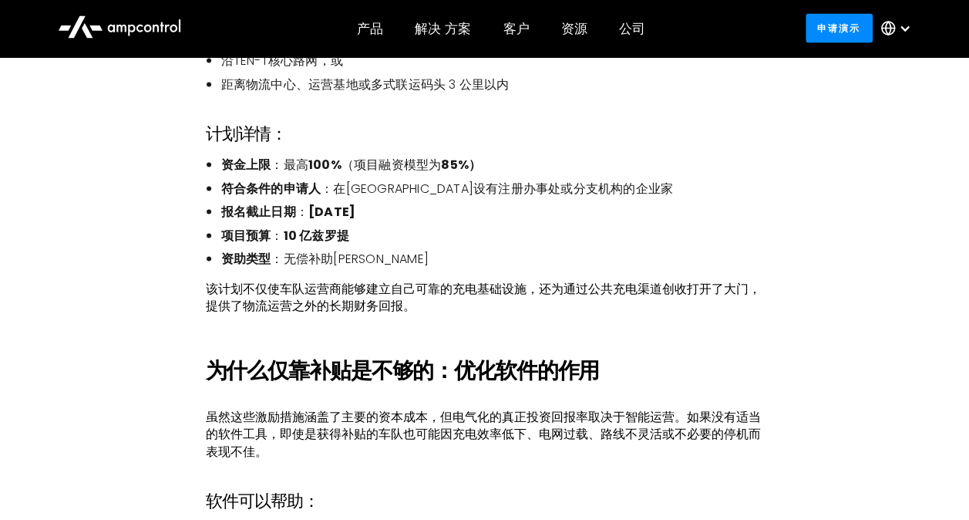
scroll to position [1542, 0]
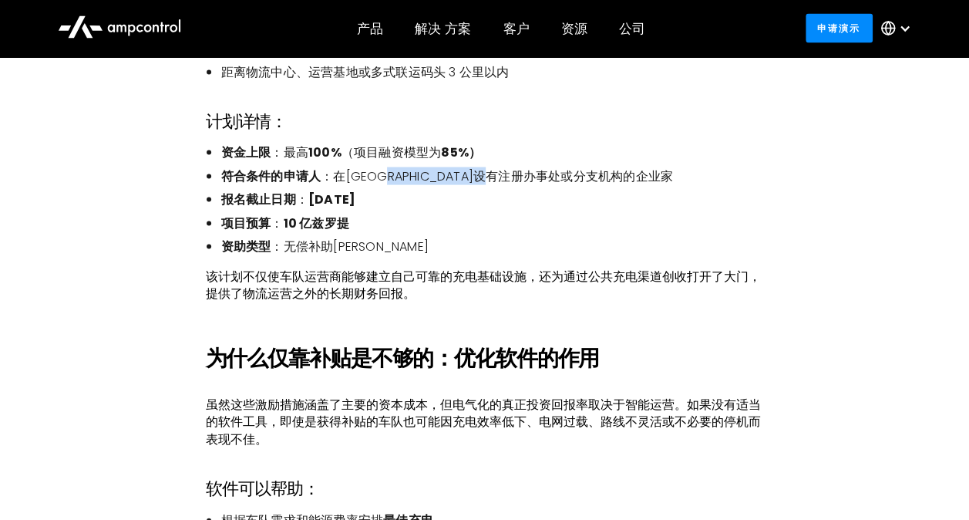
drag, startPoint x: 403, startPoint y: 177, endPoint x: 600, endPoint y: 178, distance: 197.3
click at [600, 178] on li "符合条件的申请人 ：在[GEOGRAPHIC_DATA]设有注册办事处或分支机构的企业家" at bounding box center [491, 176] width 543 height 17
drag, startPoint x: 600, startPoint y: 178, endPoint x: 540, endPoint y: 200, distance: 63.9
click at [540, 200] on li "报名截止日期 ： [DATE]" at bounding box center [491, 199] width 543 height 17
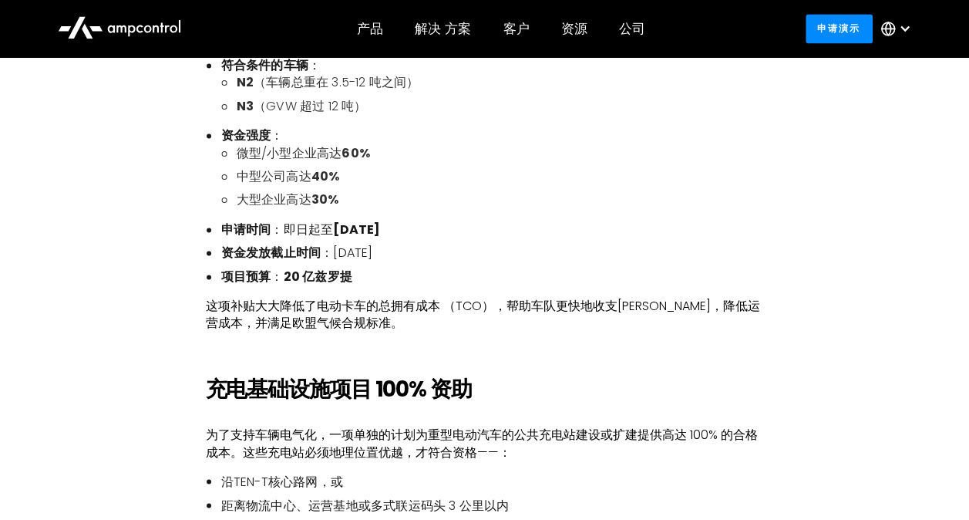
scroll to position [1202, 0]
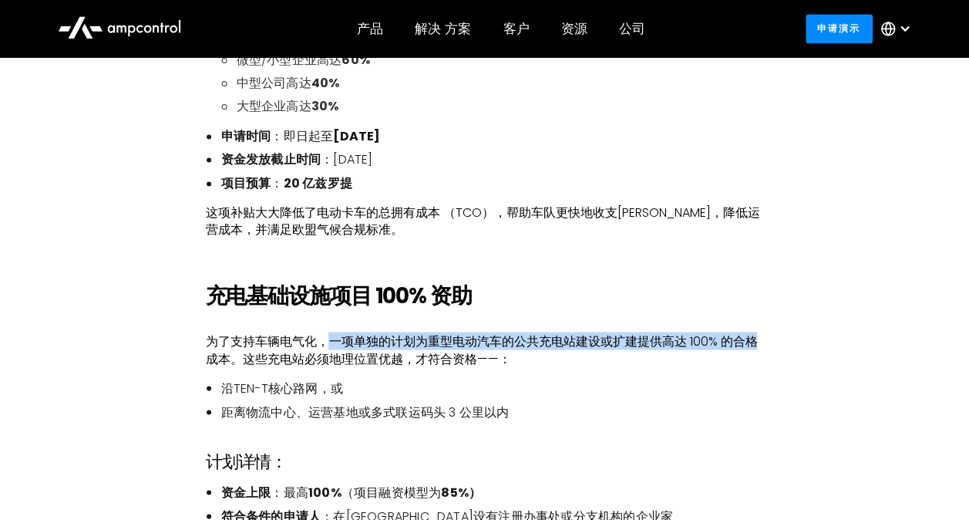
drag, startPoint x: 330, startPoint y: 345, endPoint x: 755, endPoint y: 344, distance: 424.7
click at [755, 344] on p "为了支持车辆电气化，一项单独的计划为重型电动汽车的公共充电站建设或扩建提供高达 100% 的合格成本。这些充电站必须地理位置优越，才符合资格——：" at bounding box center [484, 349] width 558 height 35
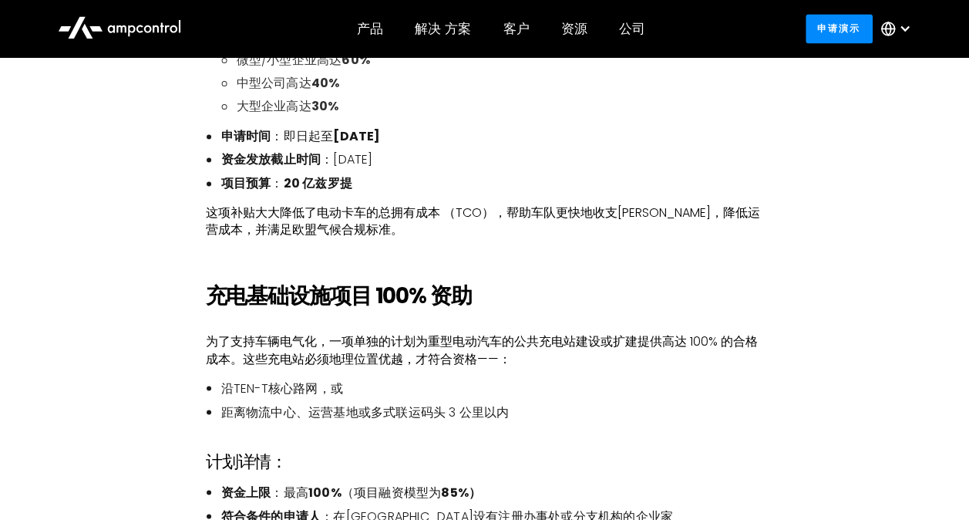
click at [572, 359] on p "为了支持车辆电气化，一项单独的计划为重型电动汽车的公共充电站建设或扩建提供高达 100% 的合格成本。这些充电站必须地理位置优越，才符合资格——：" at bounding box center [484, 349] width 558 height 35
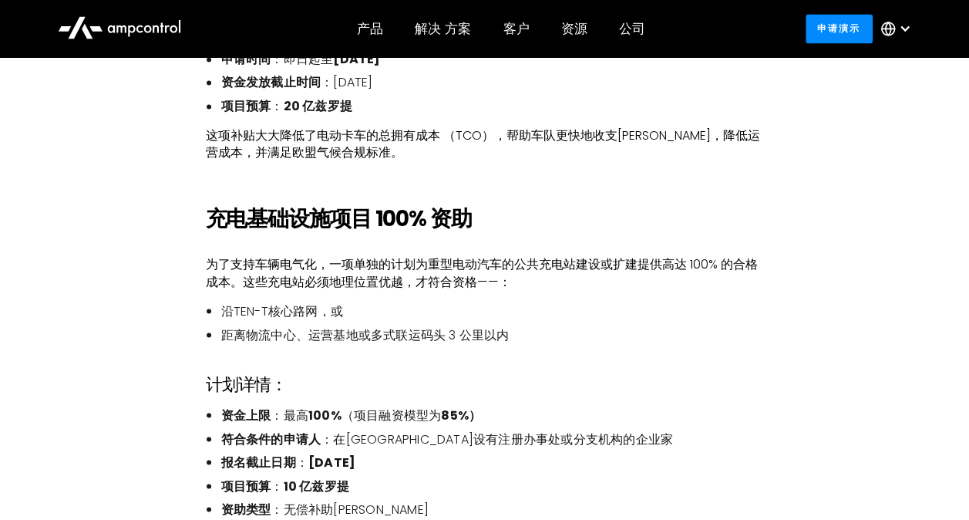
scroll to position [1357, 0]
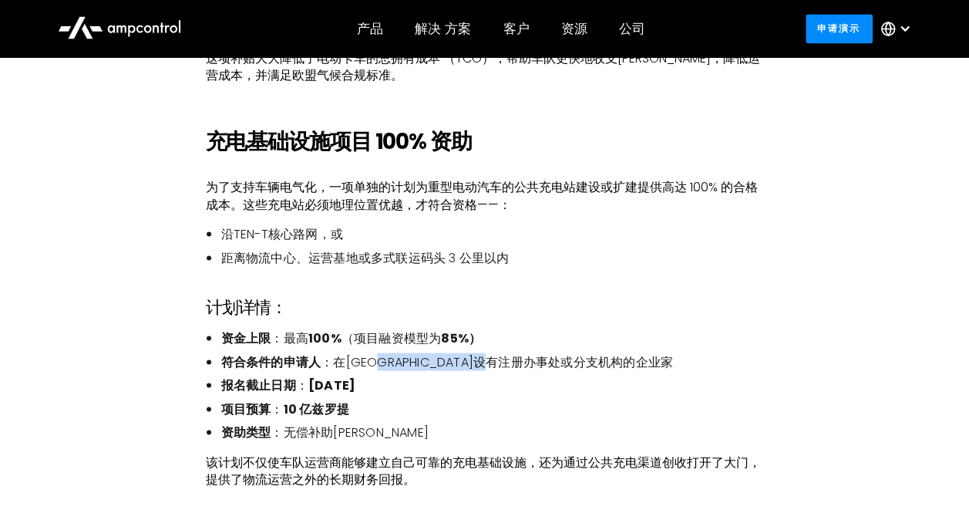
drag, startPoint x: 393, startPoint y: 365, endPoint x: 586, endPoint y: 368, distance: 192.7
click at [586, 368] on li "符合条件的申请人 ：在[GEOGRAPHIC_DATA]设有注册办事处或分支机构的企业家" at bounding box center [491, 361] width 543 height 17
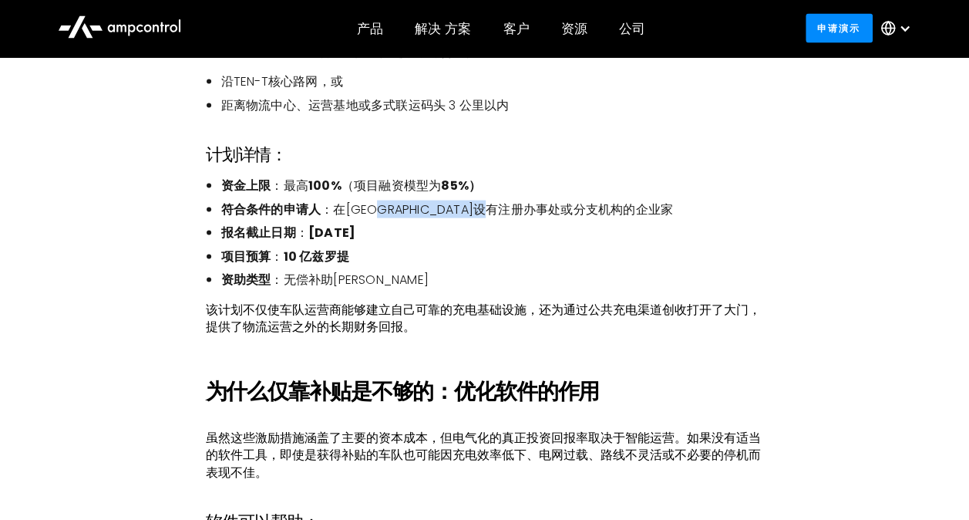
scroll to position [1511, 0]
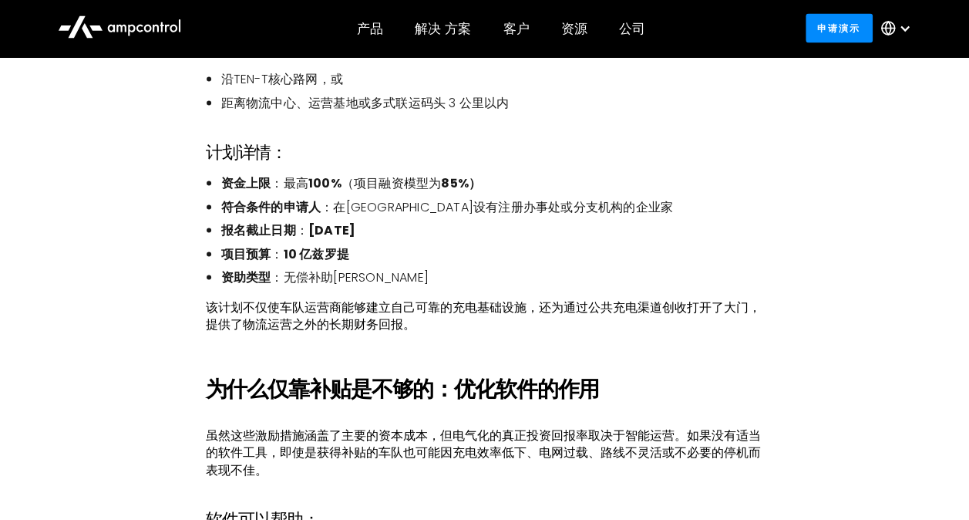
click at [375, 328] on p "该计划不仅使车队运营商能够建立自己可靠的充电基础设施，还为通过公共充电渠道创收打开了大门，提供了物流运营之外的长期财务回报。" at bounding box center [484, 316] width 558 height 35
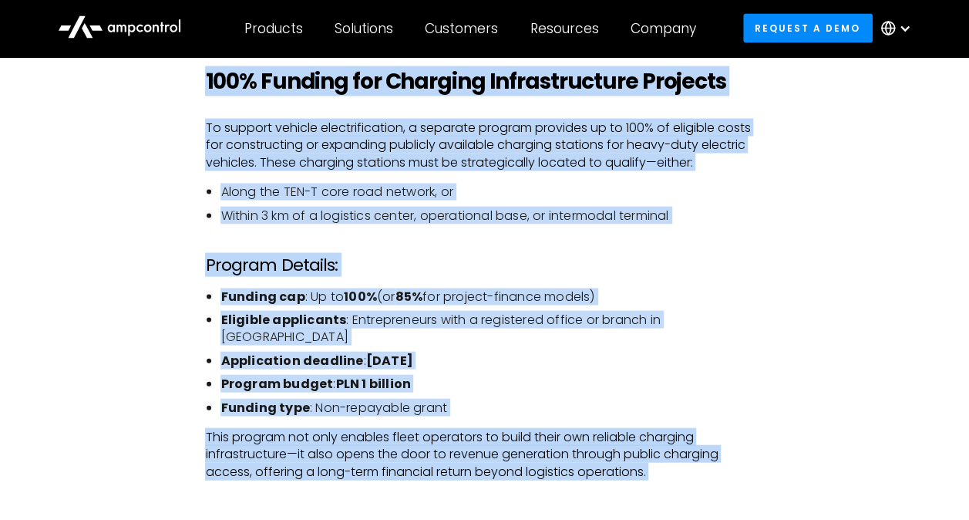
scroll to position [1667, 0]
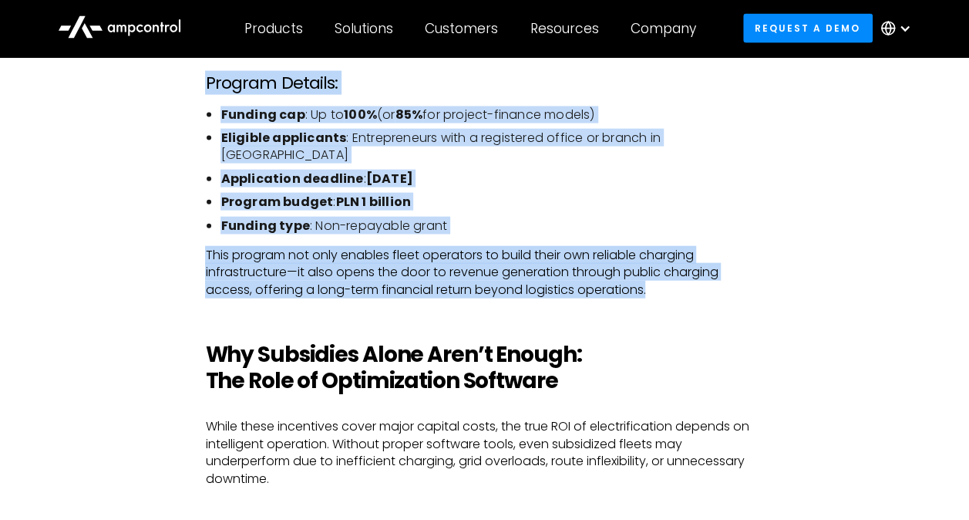
drag, startPoint x: 224, startPoint y: 219, endPoint x: 684, endPoint y: 271, distance: 462.4
click at [684, 271] on div "Poland is taking a bold step toward decarbonizing heavy-duty transport. Through…" at bounding box center [484, 132] width 589 height 1892
copy div "LOR 359,741 Ipsumdo sit Amet-Consecte Adipi Eli se doe temporin utlabore, etdol…"
click at [699, 133] on li "Eligible applicants : Entrepreneurs with a registered office or branch in [GEOG…" at bounding box center [491, 146] width 543 height 35
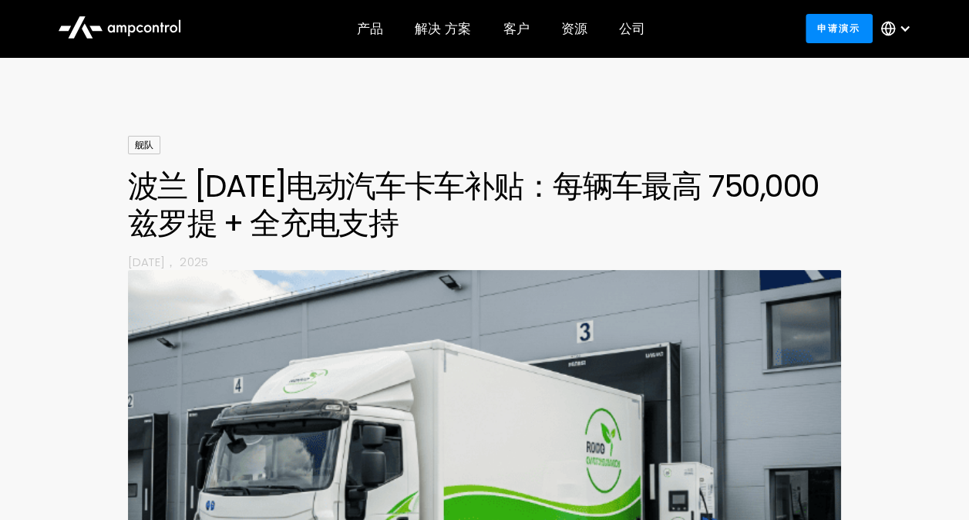
scroll to position [77, 0]
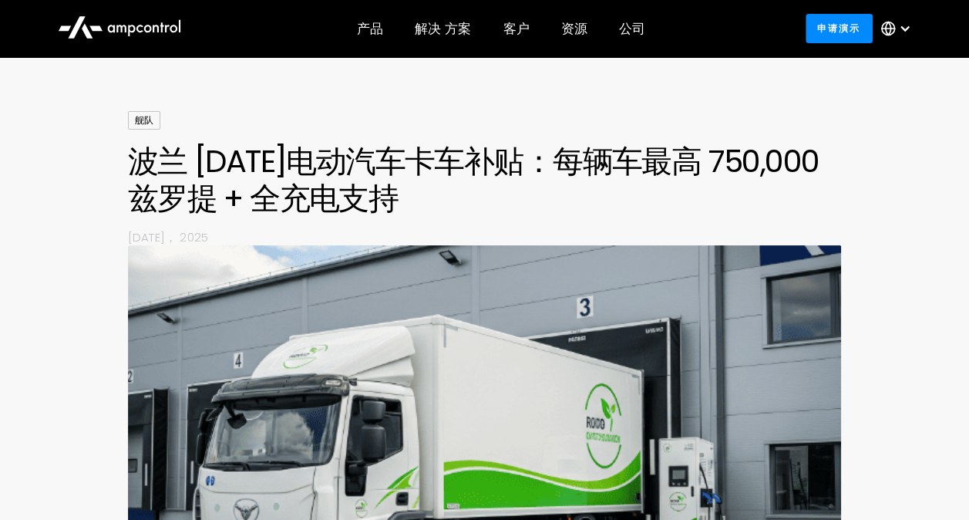
click at [415, 171] on h1 "波兰 [DATE]电动汽车卡车补贴：每辆车最高 750,000 兹罗提 + 全充电支持" at bounding box center [485, 180] width 714 height 74
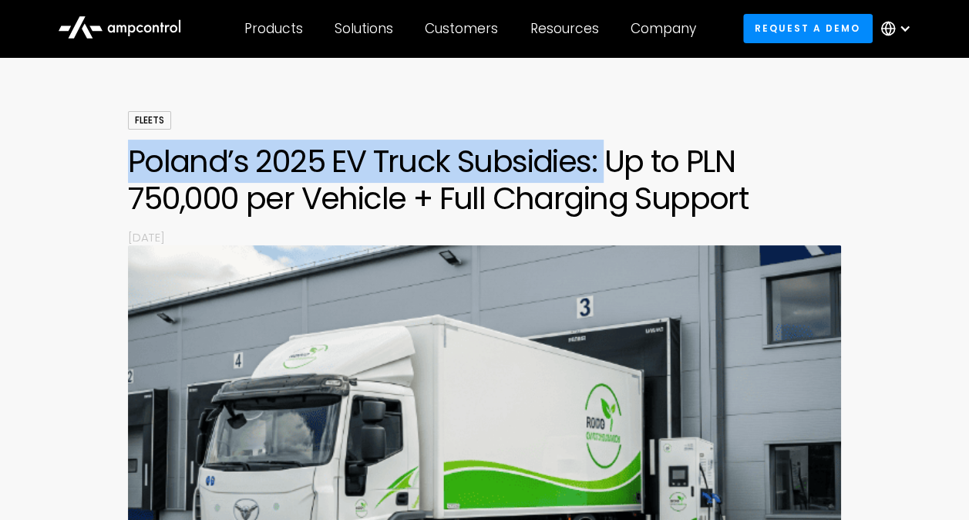
drag, startPoint x: 126, startPoint y: 156, endPoint x: 610, endPoint y: 170, distance: 484.3
click at [610, 170] on div "Fleets [GEOGRAPHIC_DATA] 2025 EV Truck Subsidies: Up to PLN 750,000 per Vehicle…" at bounding box center [484, 385] width 969 height 549
copy h1 "Poland’s 2025 EV Truck Subsidies:"
